Goal: Find specific page/section: Find specific page/section

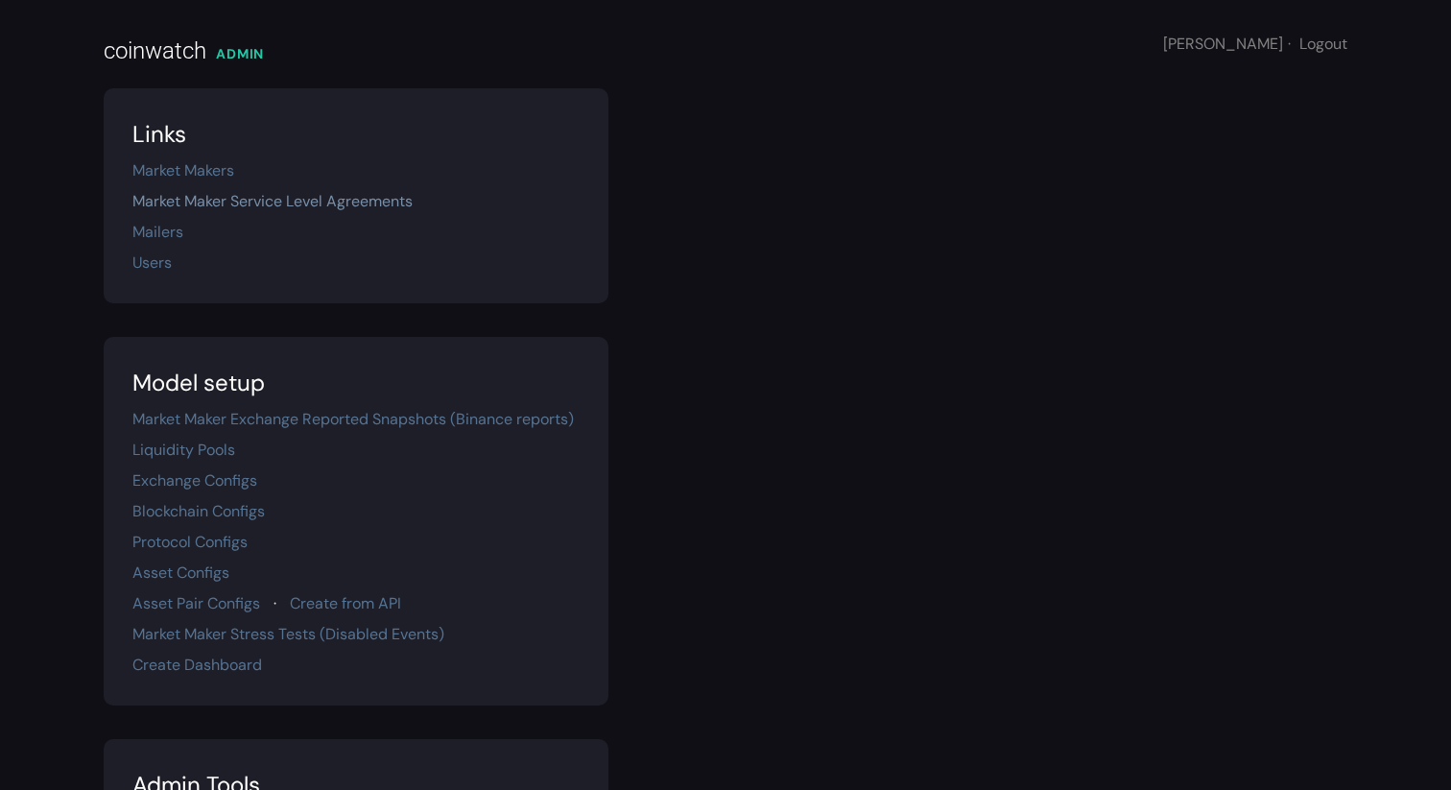
click at [204, 200] on link "Market Maker Service Level Agreements" at bounding box center [272, 201] width 280 height 20
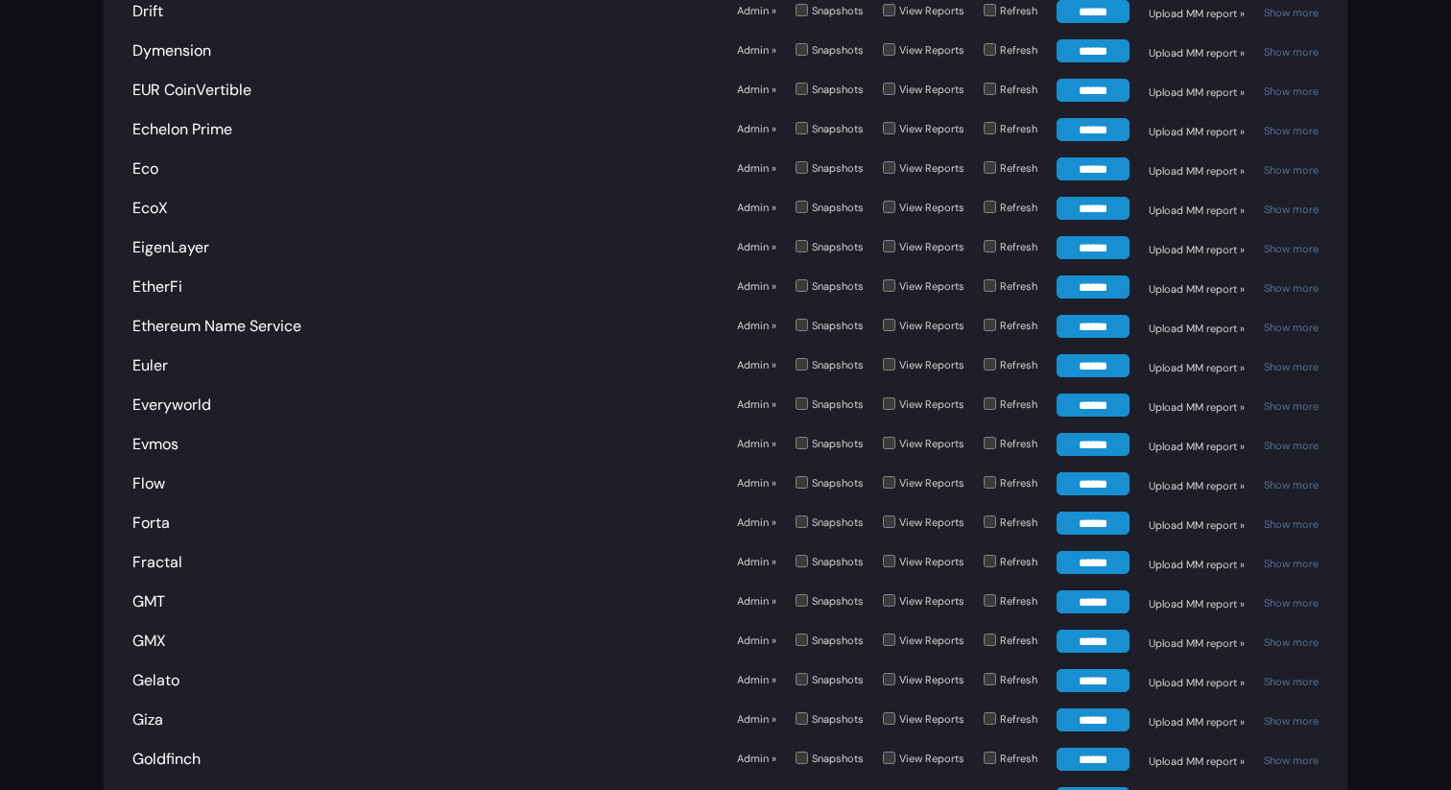
scroll to position [2540, 0]
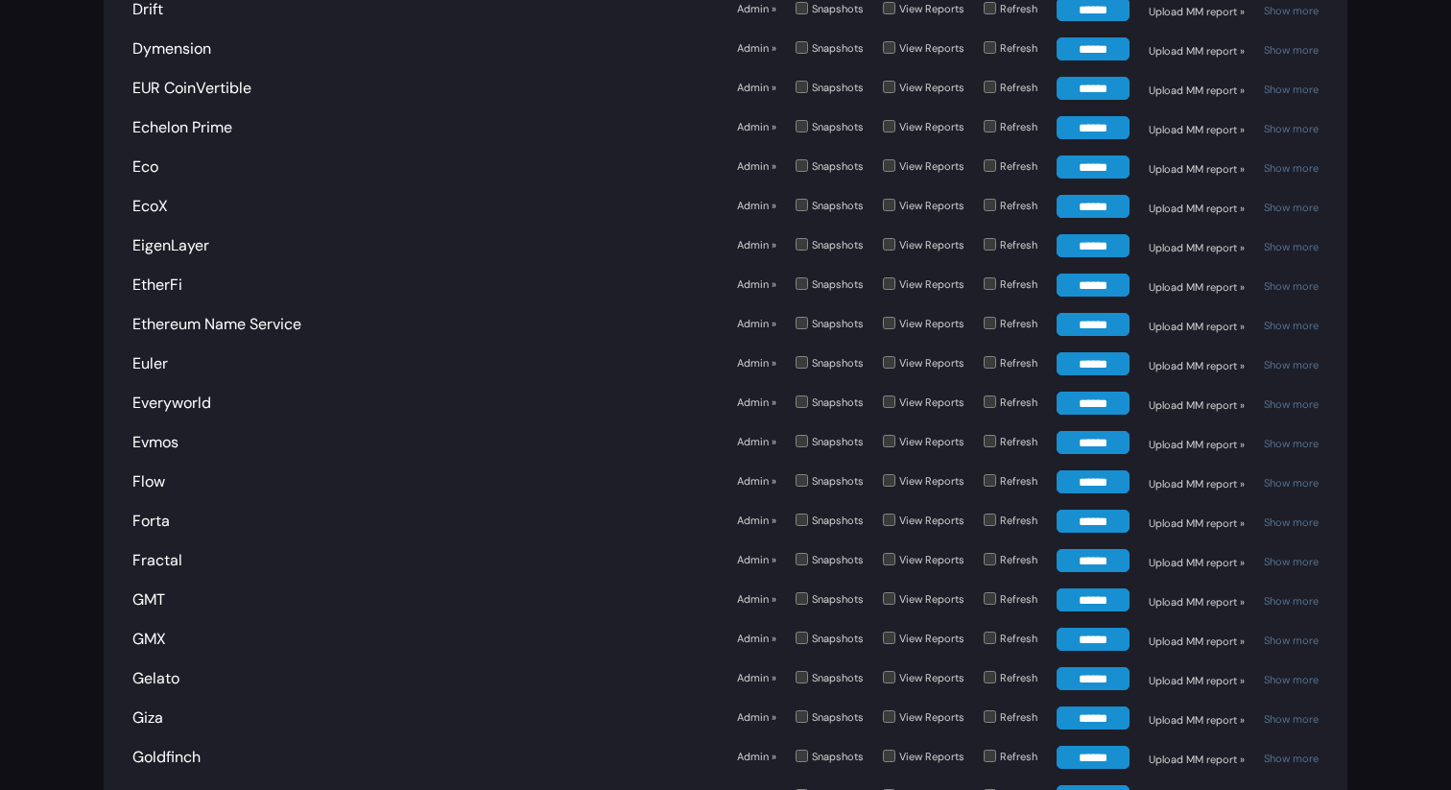
click at [997, 274] on label "Refresh" at bounding box center [1011, 286] width 54 height 25
click at [1077, 274] on input "******" at bounding box center [1093, 285] width 73 height 23
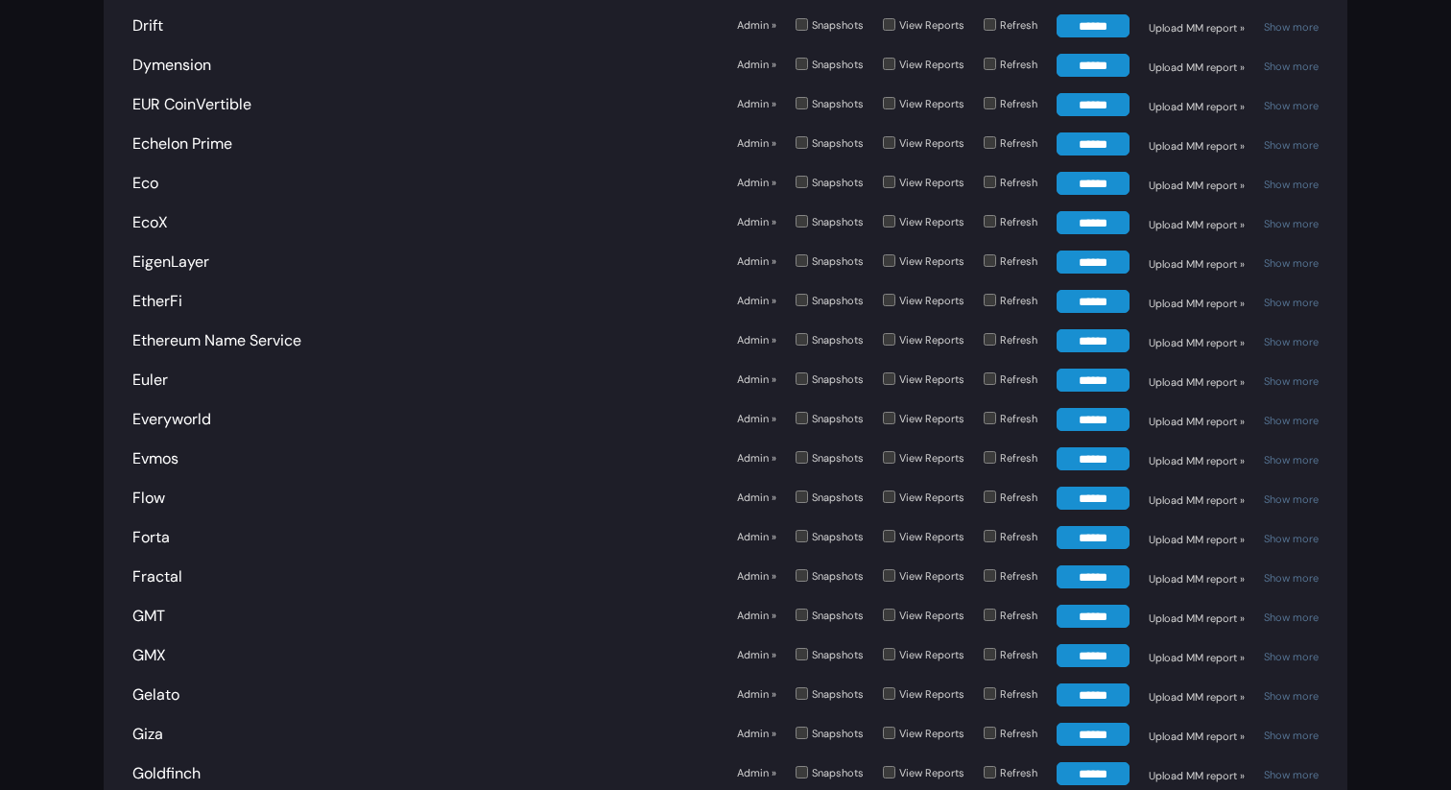
scroll to position [2620, 0]
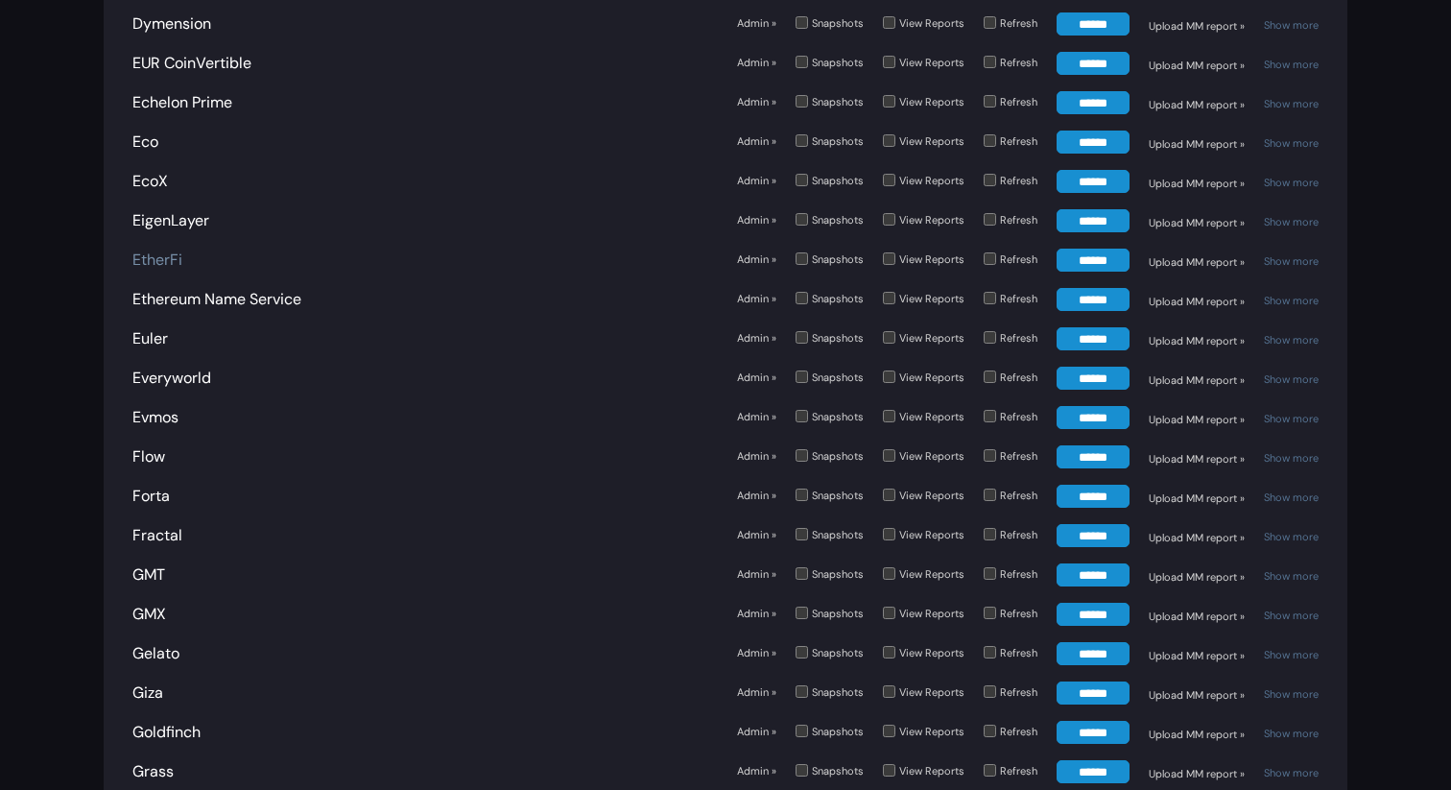
click at [147, 250] on link "EtherFi" at bounding box center [157, 260] width 50 height 20
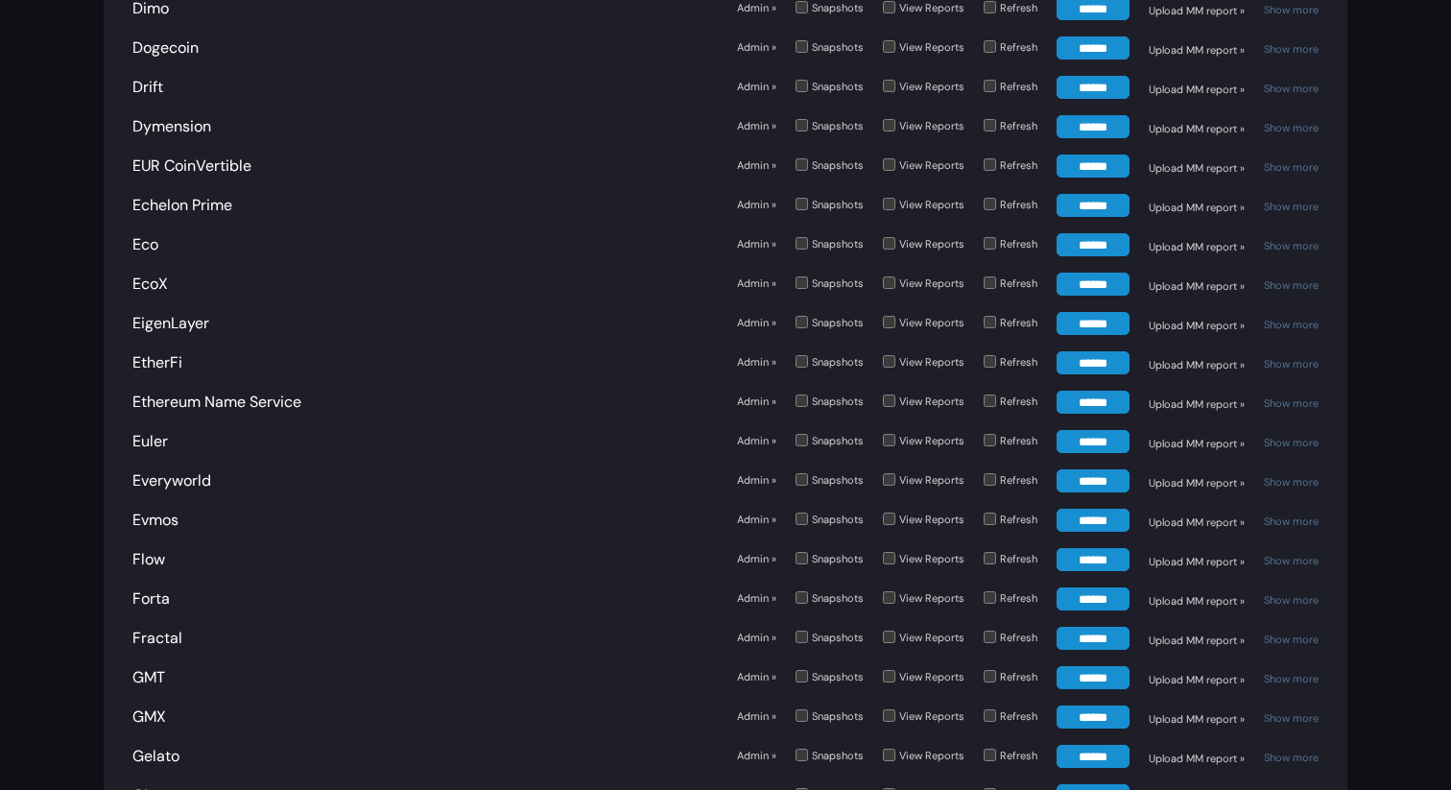
scroll to position [2464, 0]
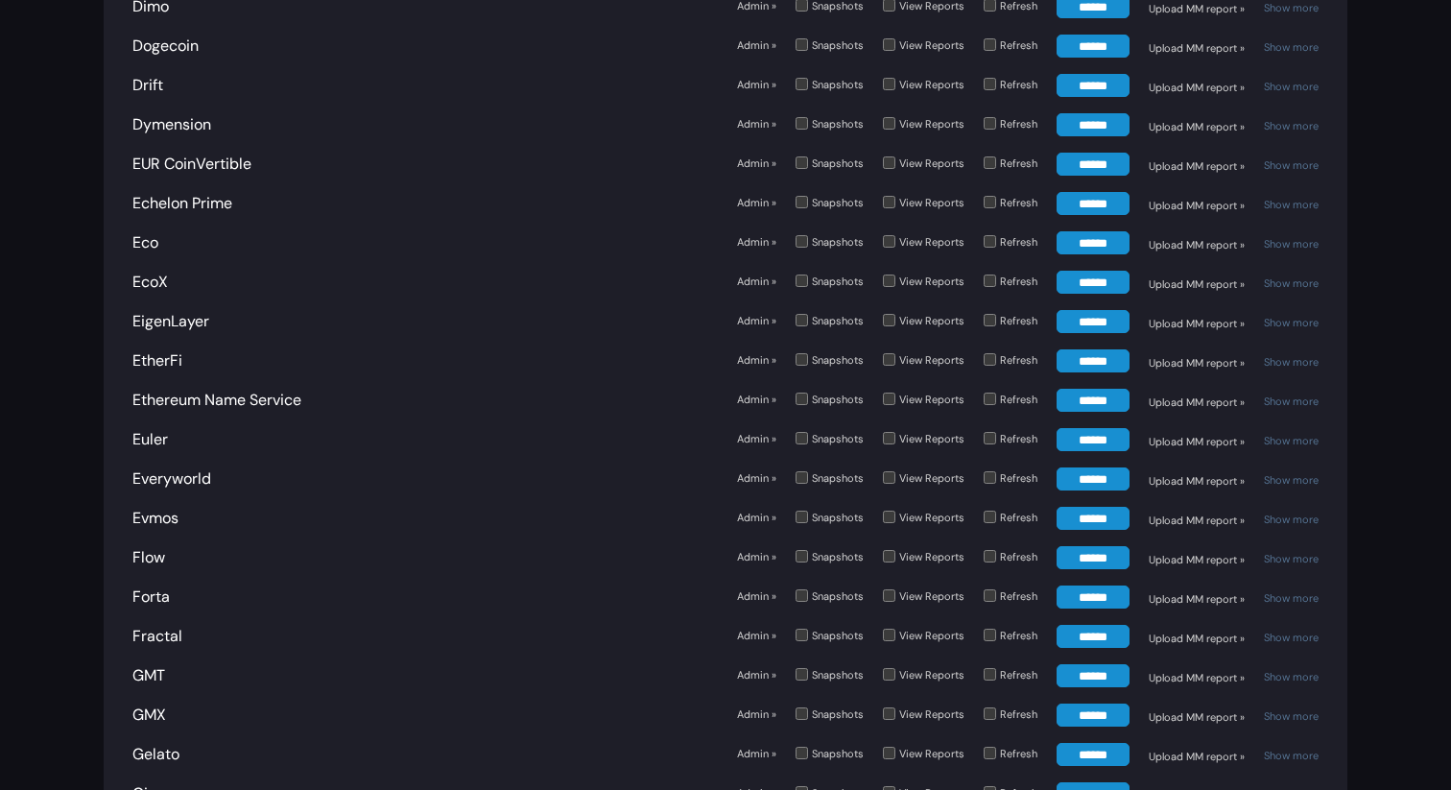
click at [753, 352] on link "Admin »" at bounding box center [756, 360] width 39 height 16
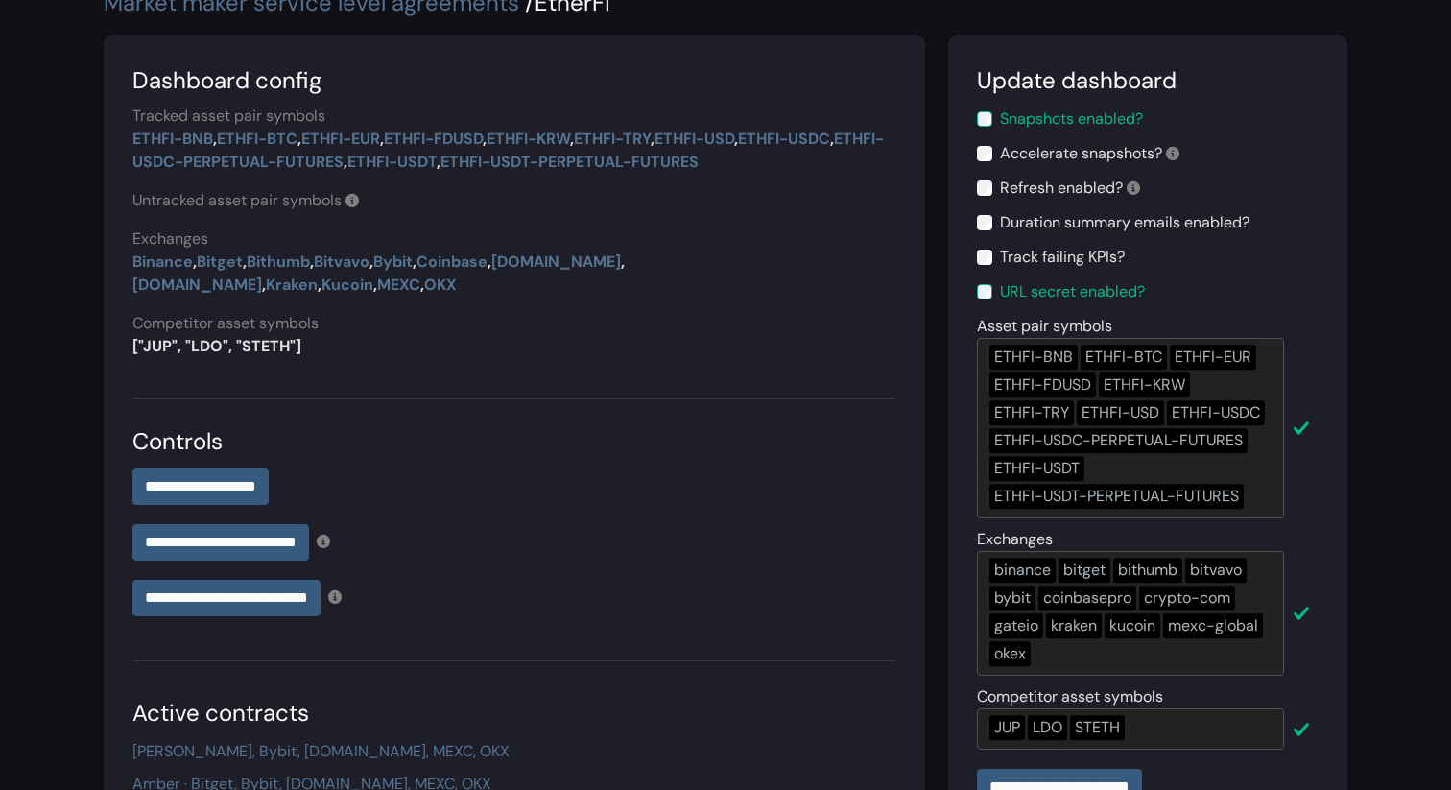
scroll to position [102, 0]
